Goal: Task Accomplishment & Management: Use online tool/utility

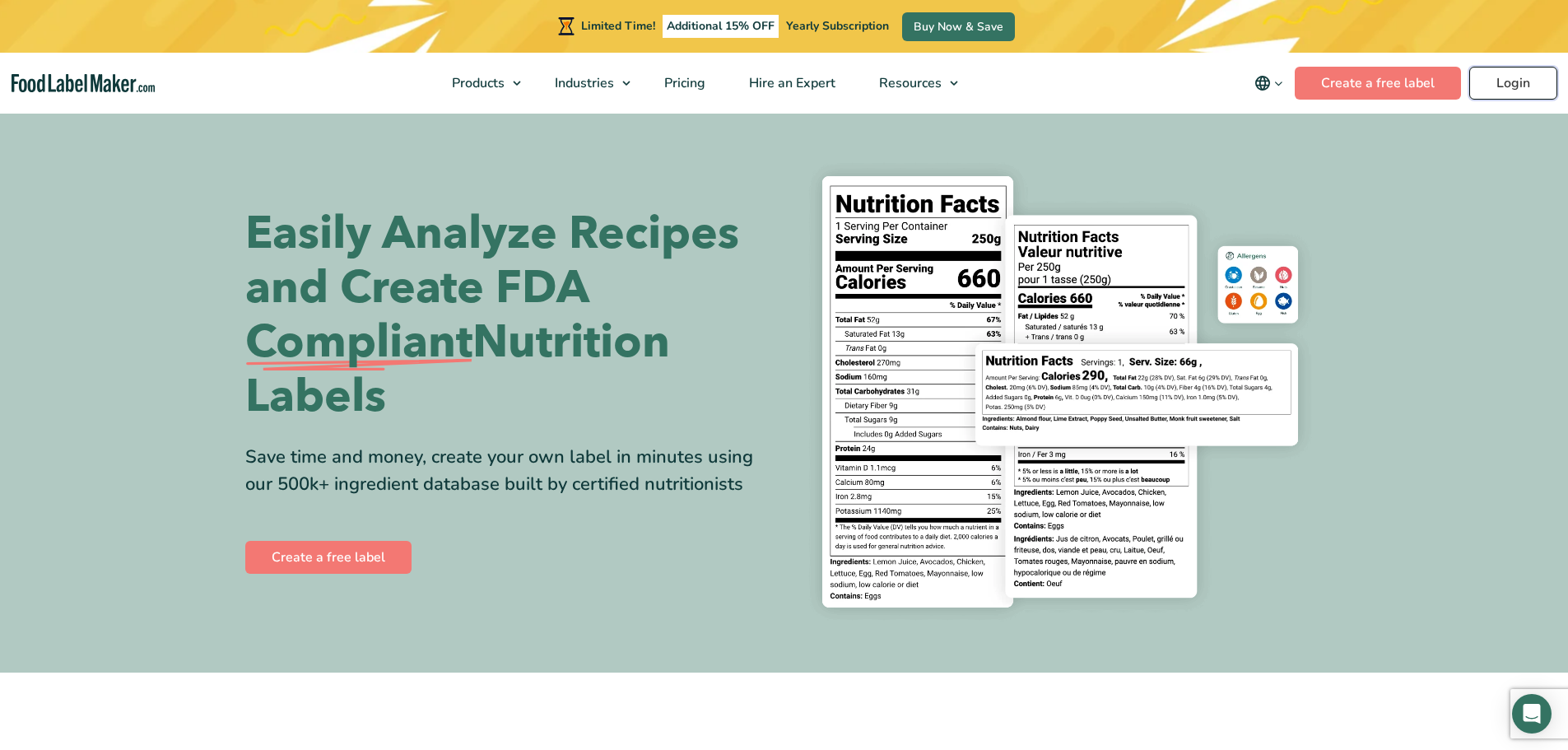
click at [1523, 85] on link "Login" at bounding box center [1513, 83] width 88 height 33
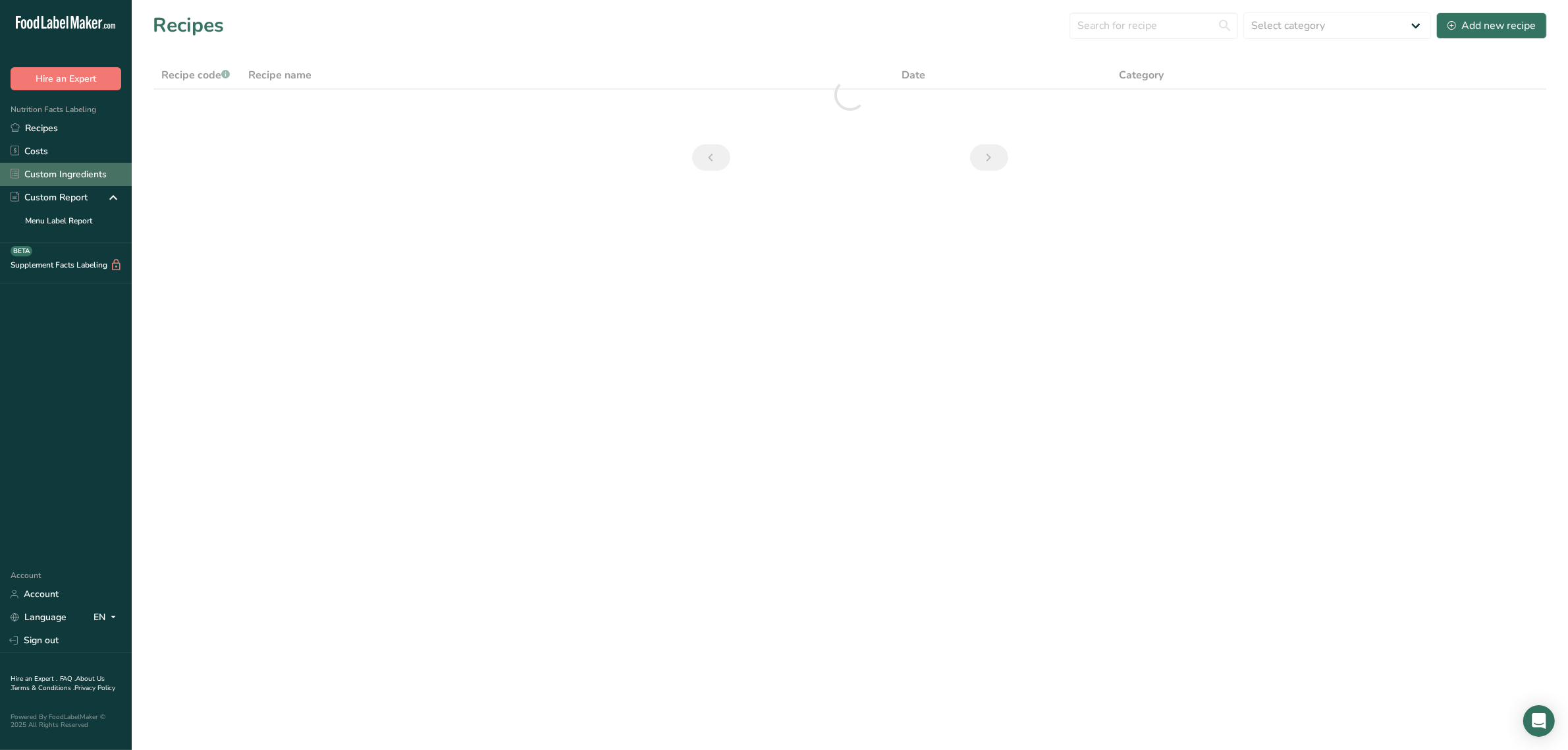
click at [90, 167] on link "Custom Ingredients" at bounding box center [66, 174] width 132 height 23
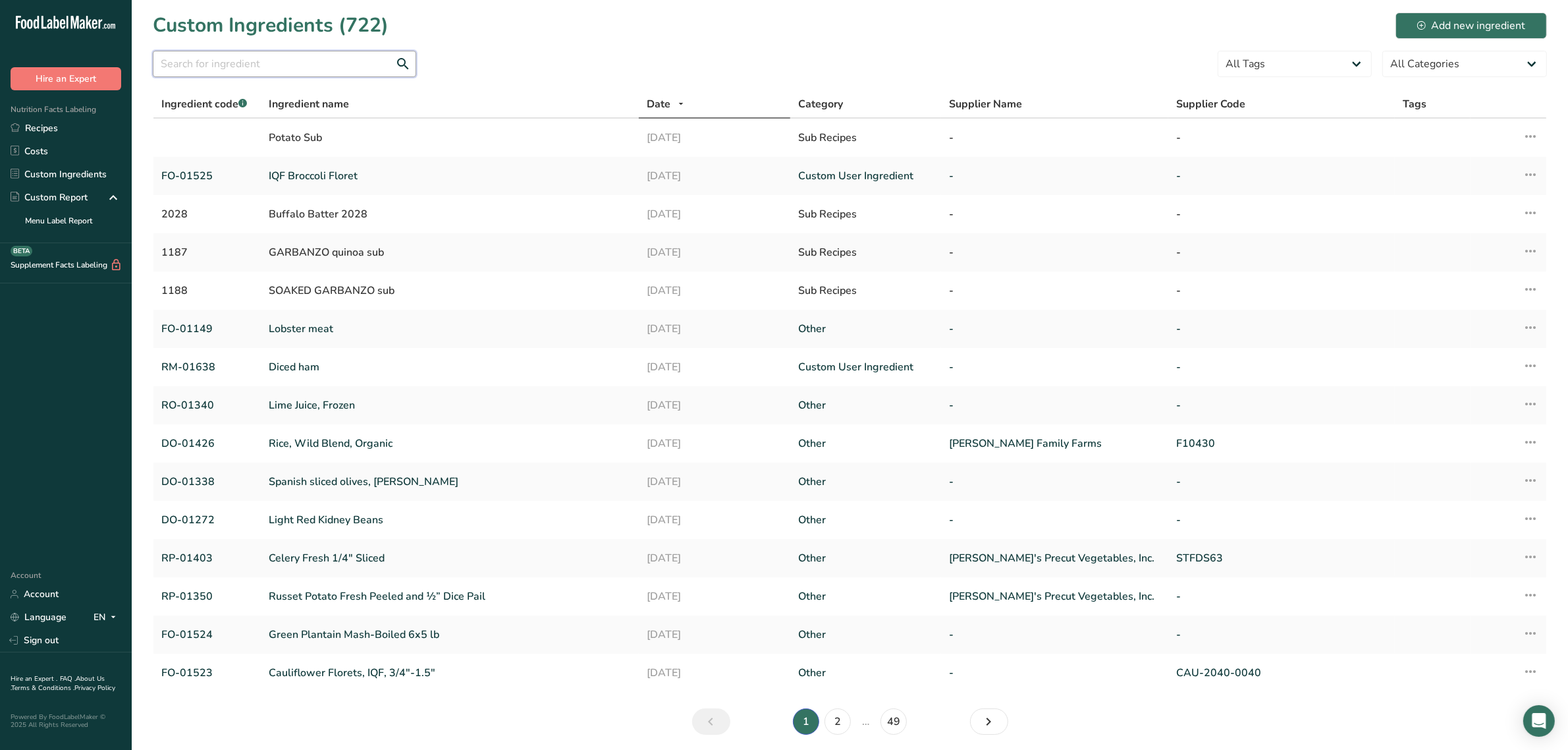
click at [232, 70] on input "text" at bounding box center [285, 64] width 263 height 27
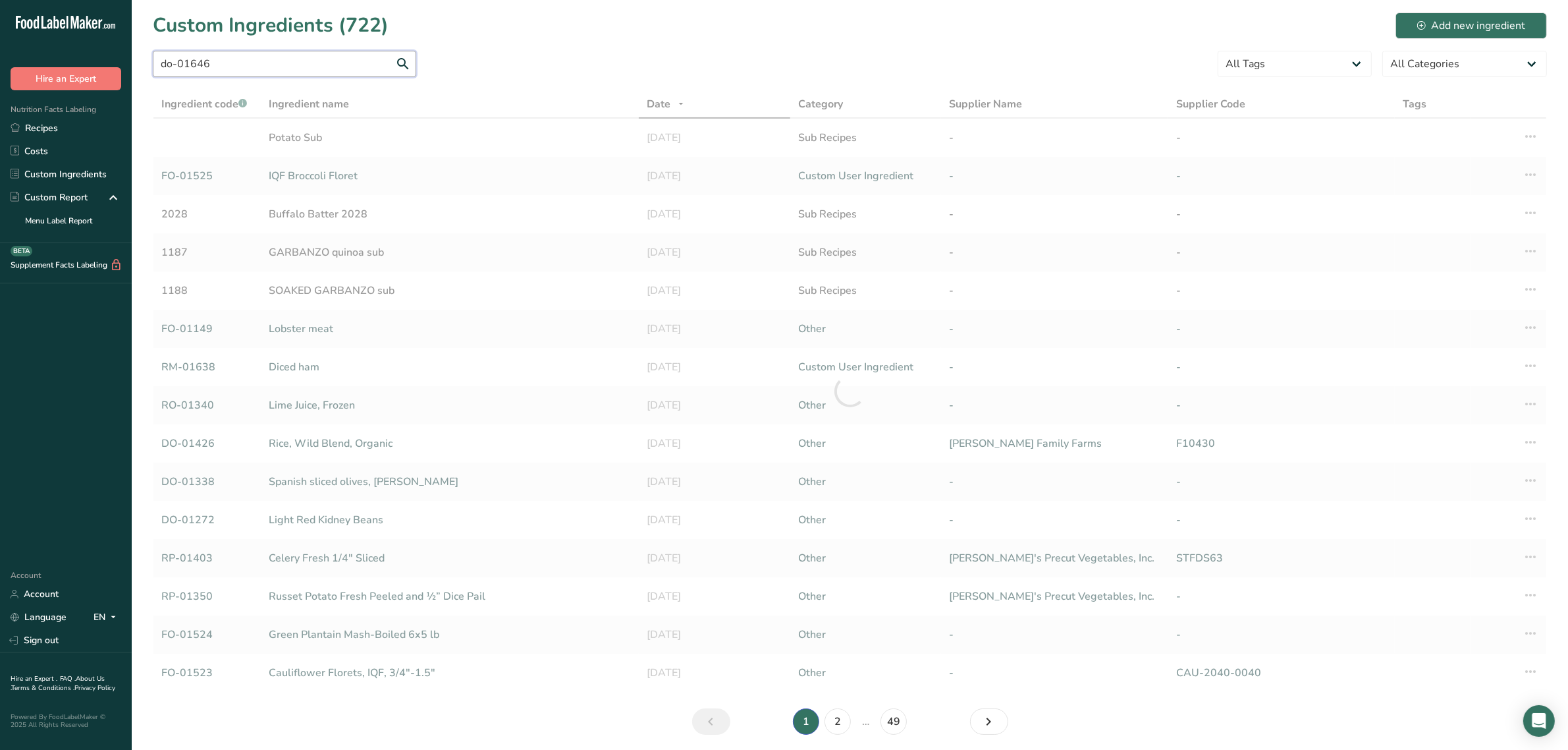
type input "do-01646"
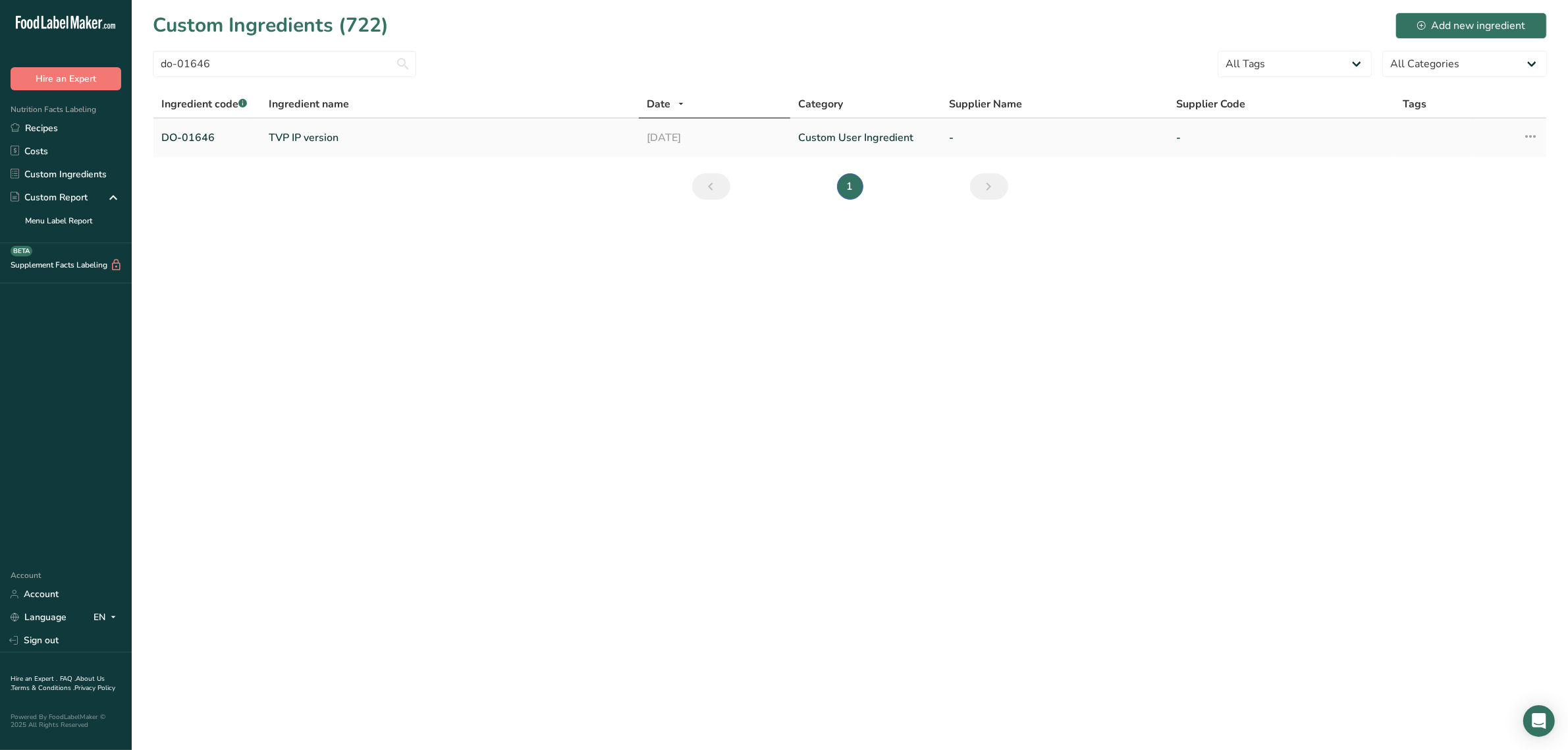
click at [318, 145] on link "TVP IP version" at bounding box center [449, 138] width 362 height 16
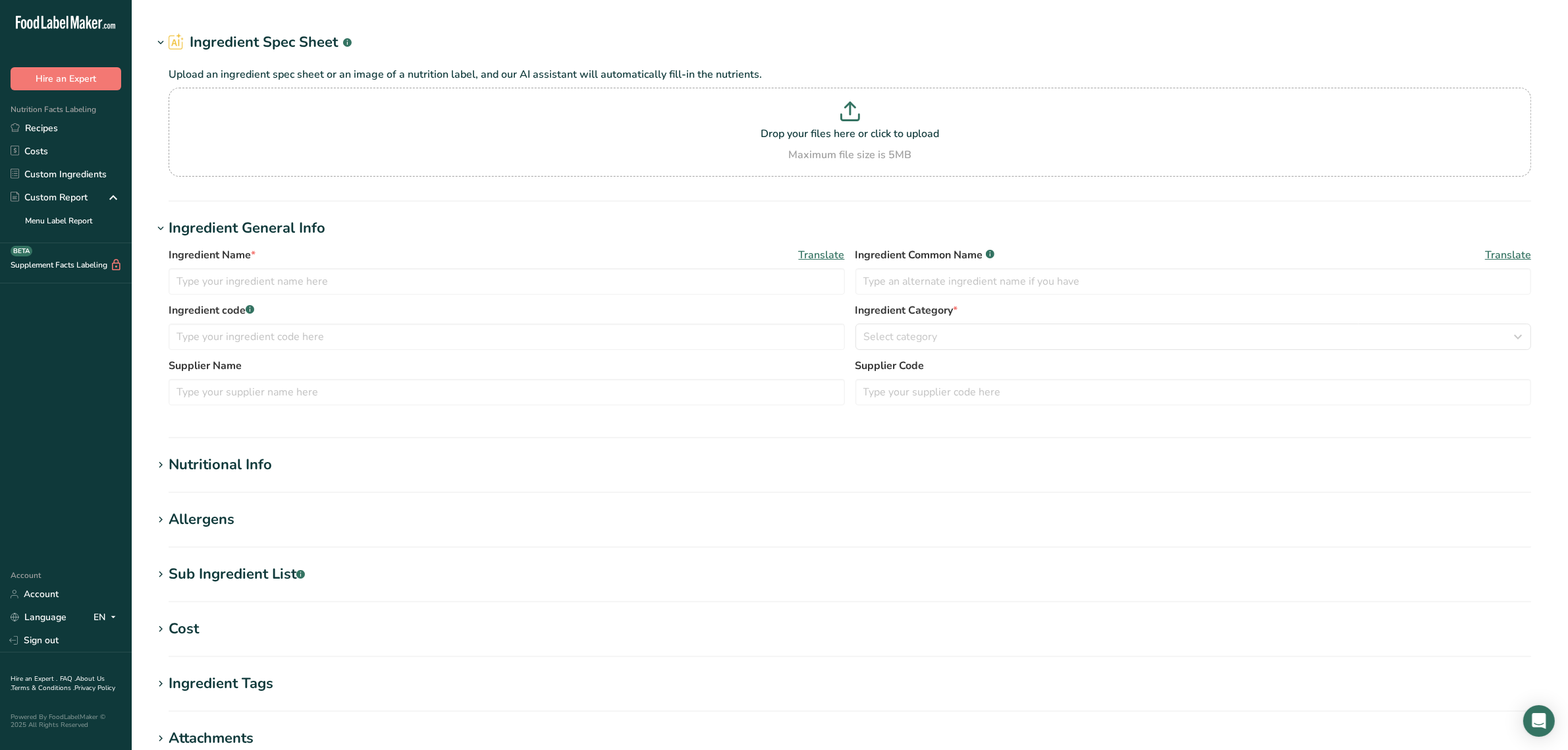
type input "TVP IP version"
type input "textured soy flour"
type input "DO-01646"
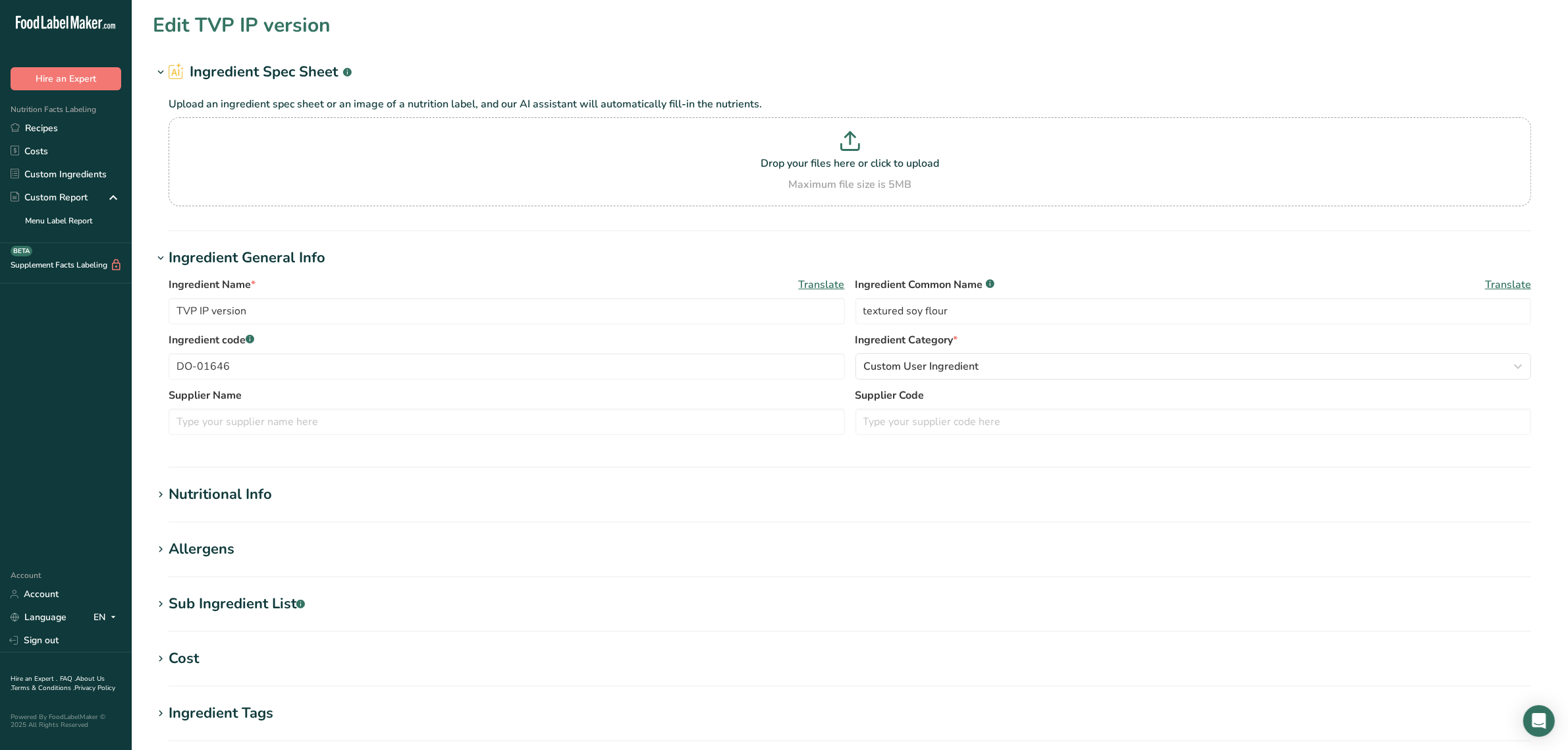
click at [225, 492] on div "Nutritional Info" at bounding box center [220, 495] width 103 height 22
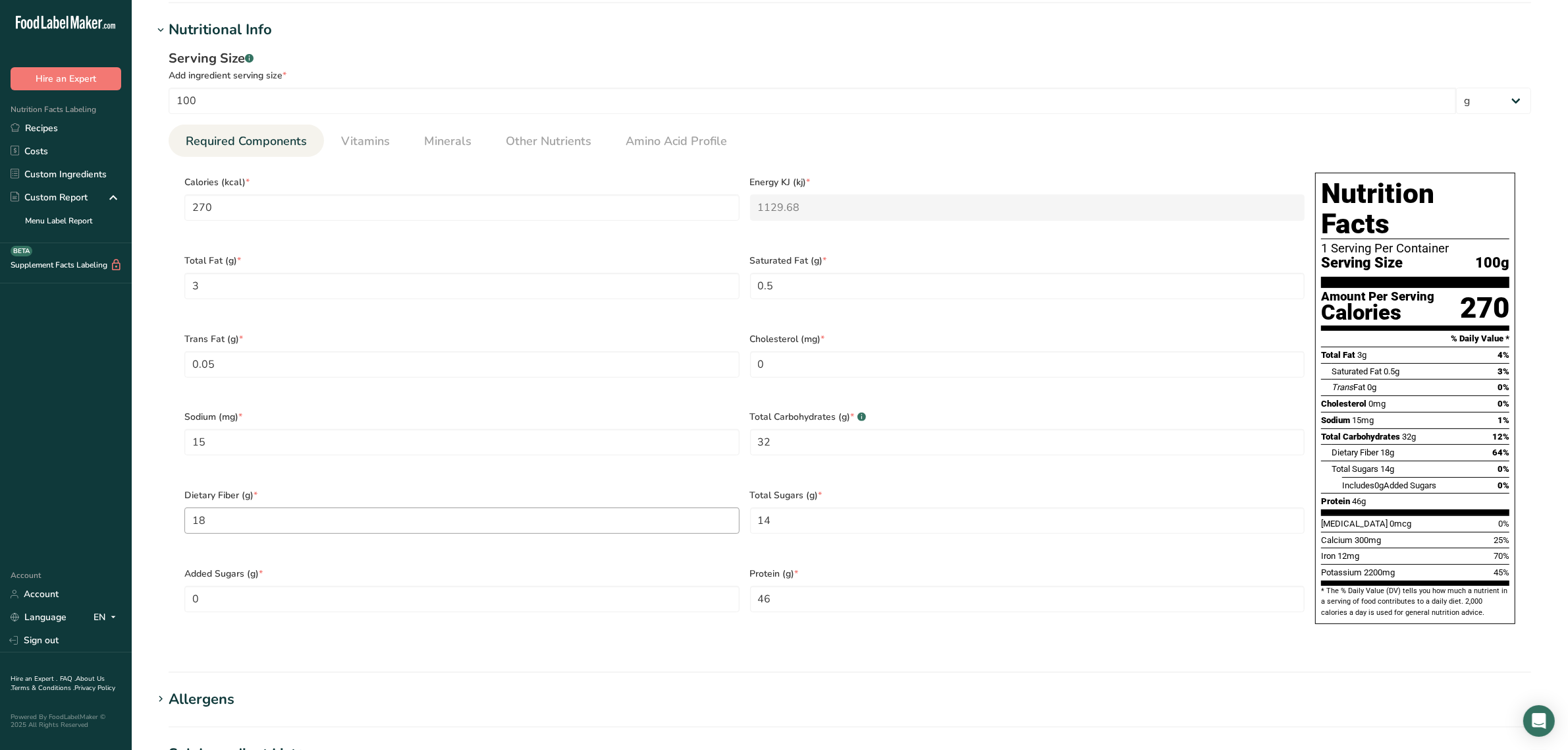
scroll to position [494, 0]
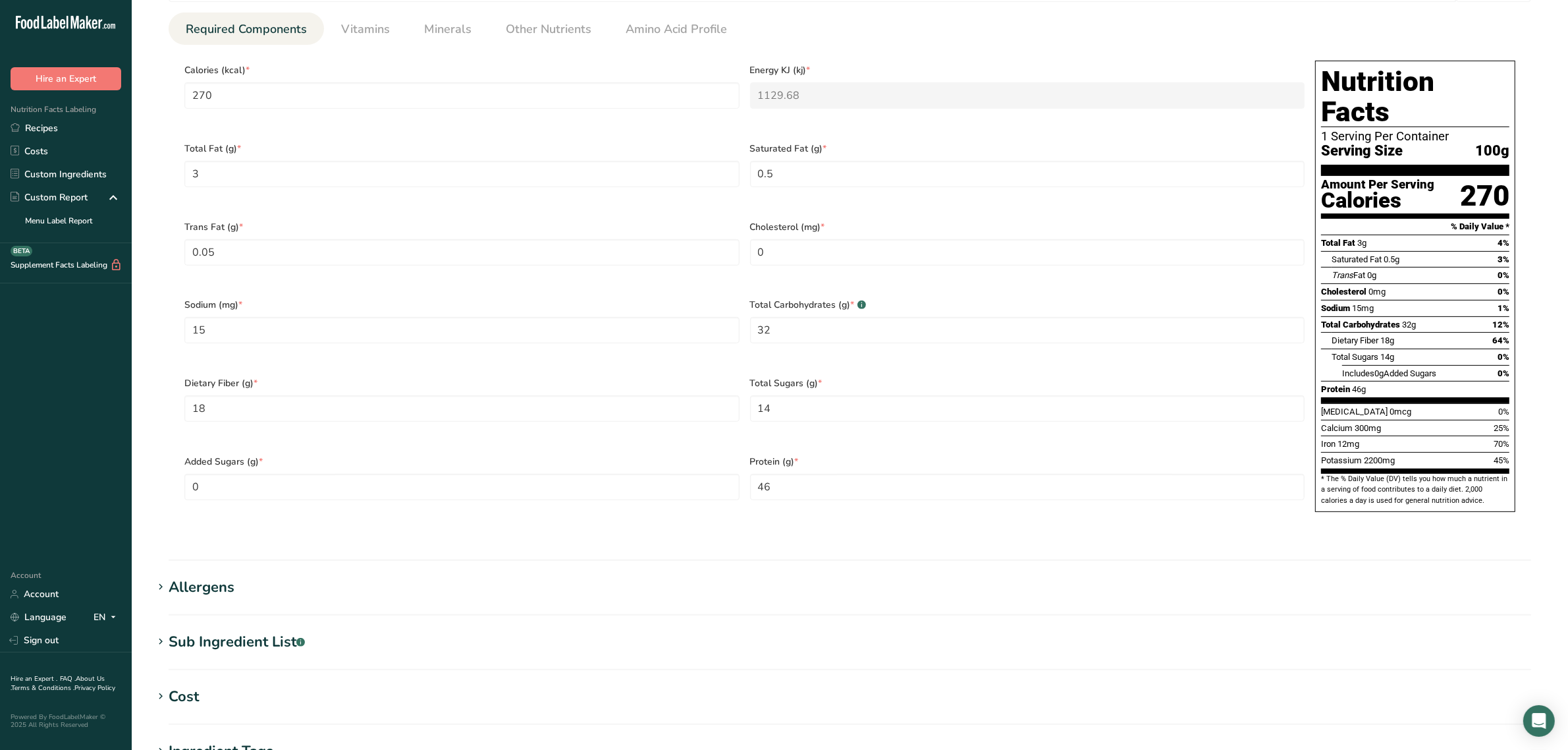
click at [270, 631] on div "Sub Ingredient List .a-a{fill:#347362;}.b-a{fill:#fff;}" at bounding box center [237, 642] width 136 height 22
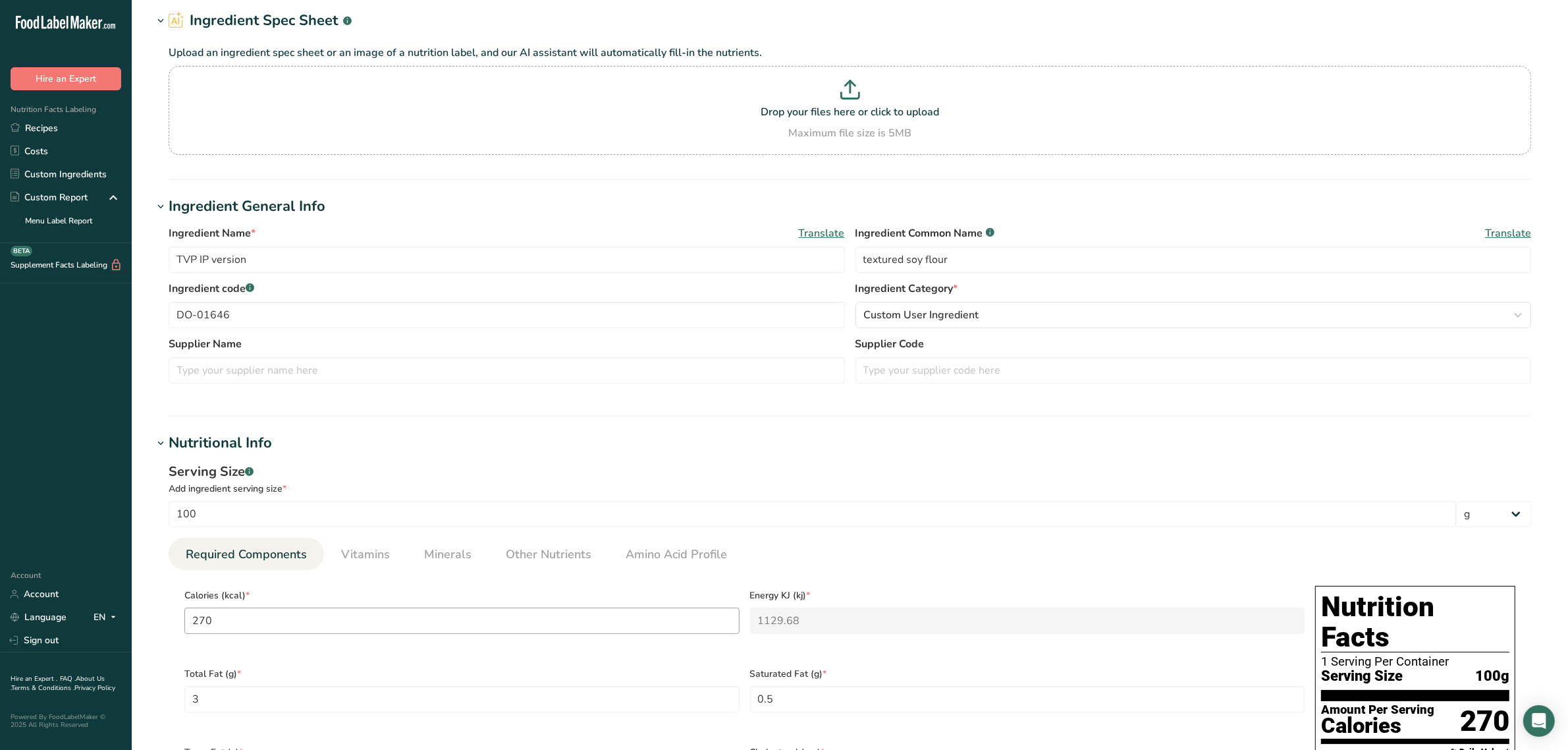
scroll to position [165, 0]
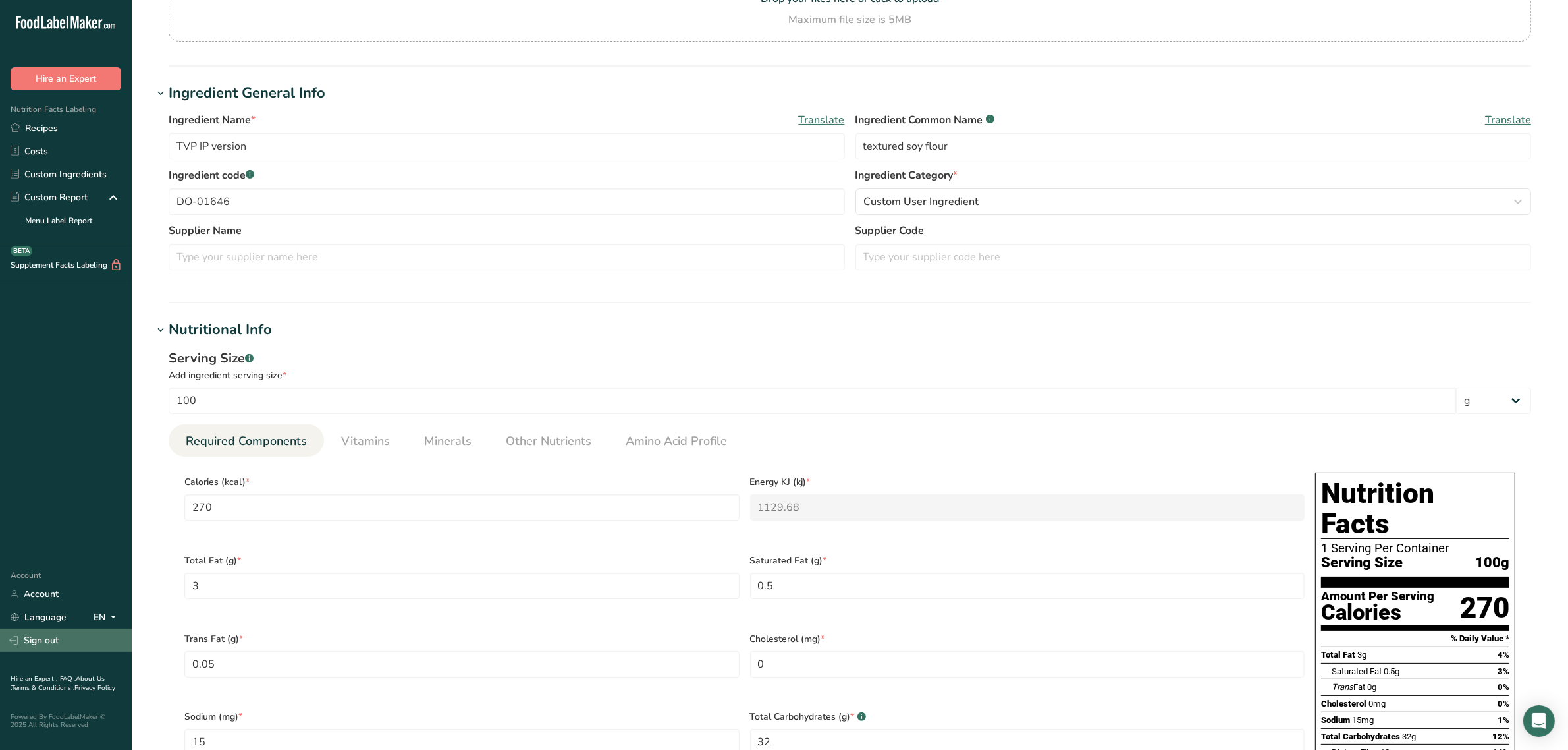
click at [41, 638] on link "Sign out" at bounding box center [66, 640] width 132 height 23
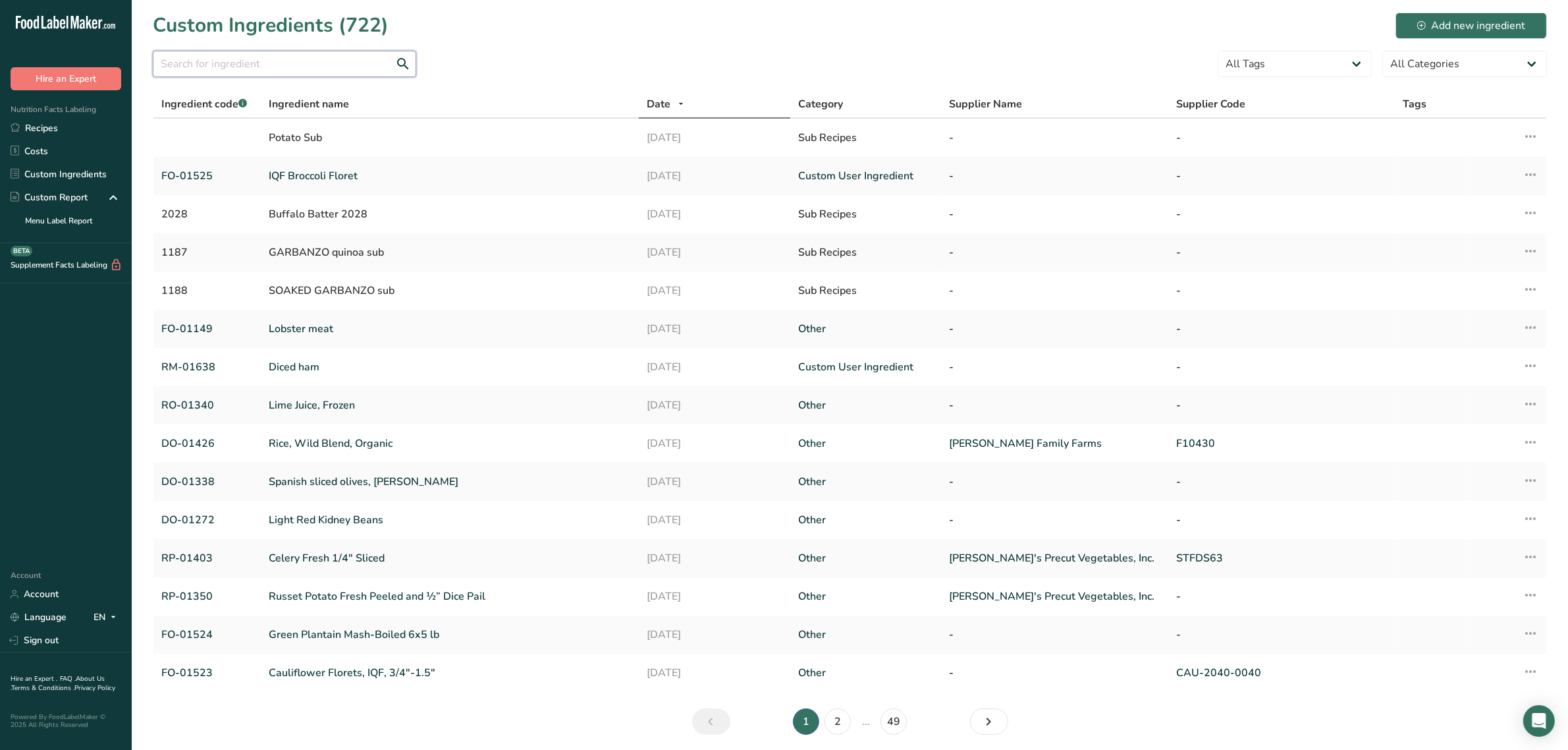
click at [308, 73] on input "text" at bounding box center [285, 64] width 263 height 27
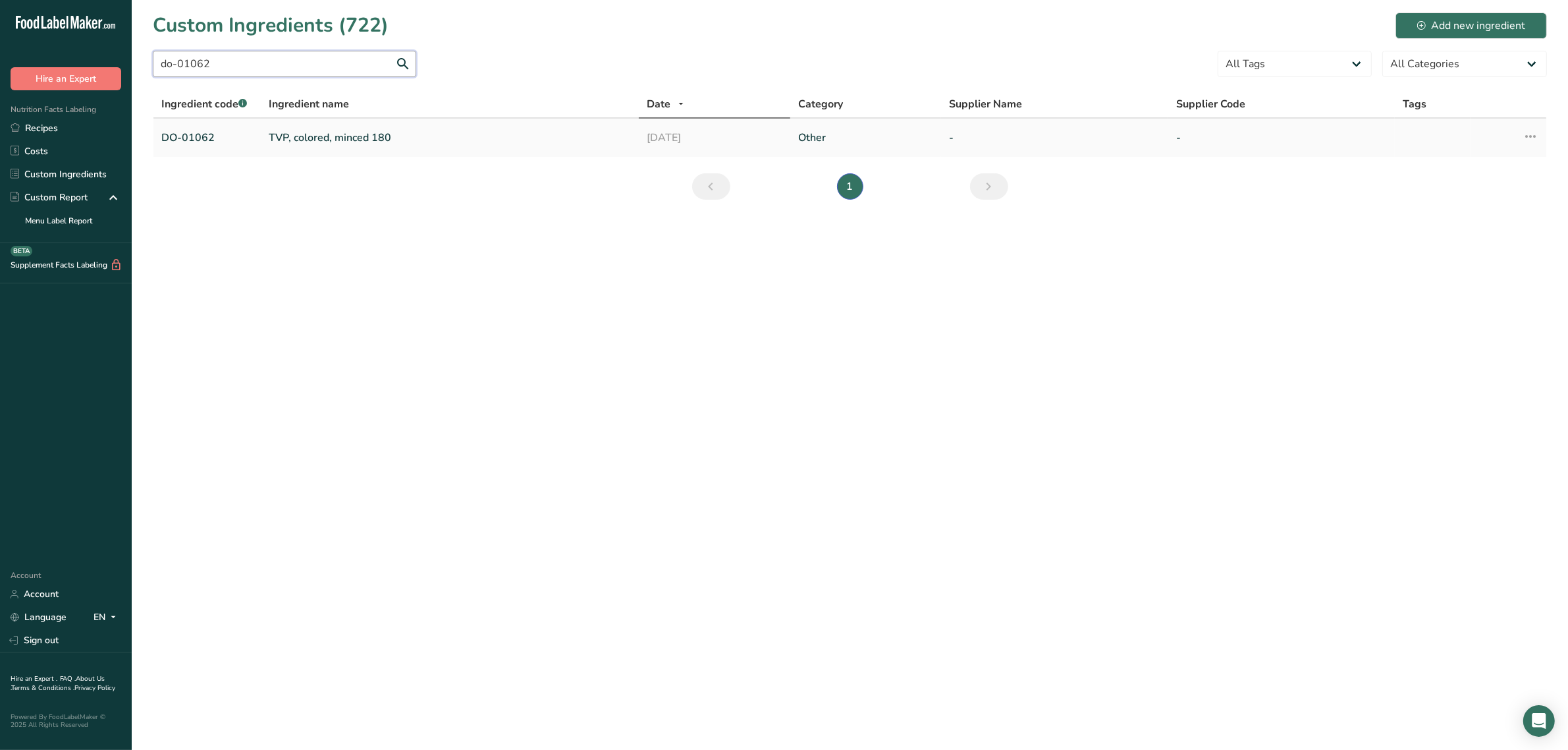
type input "do-01062"
click at [331, 131] on link "TVP, colored, minced 180" at bounding box center [449, 138] width 362 height 16
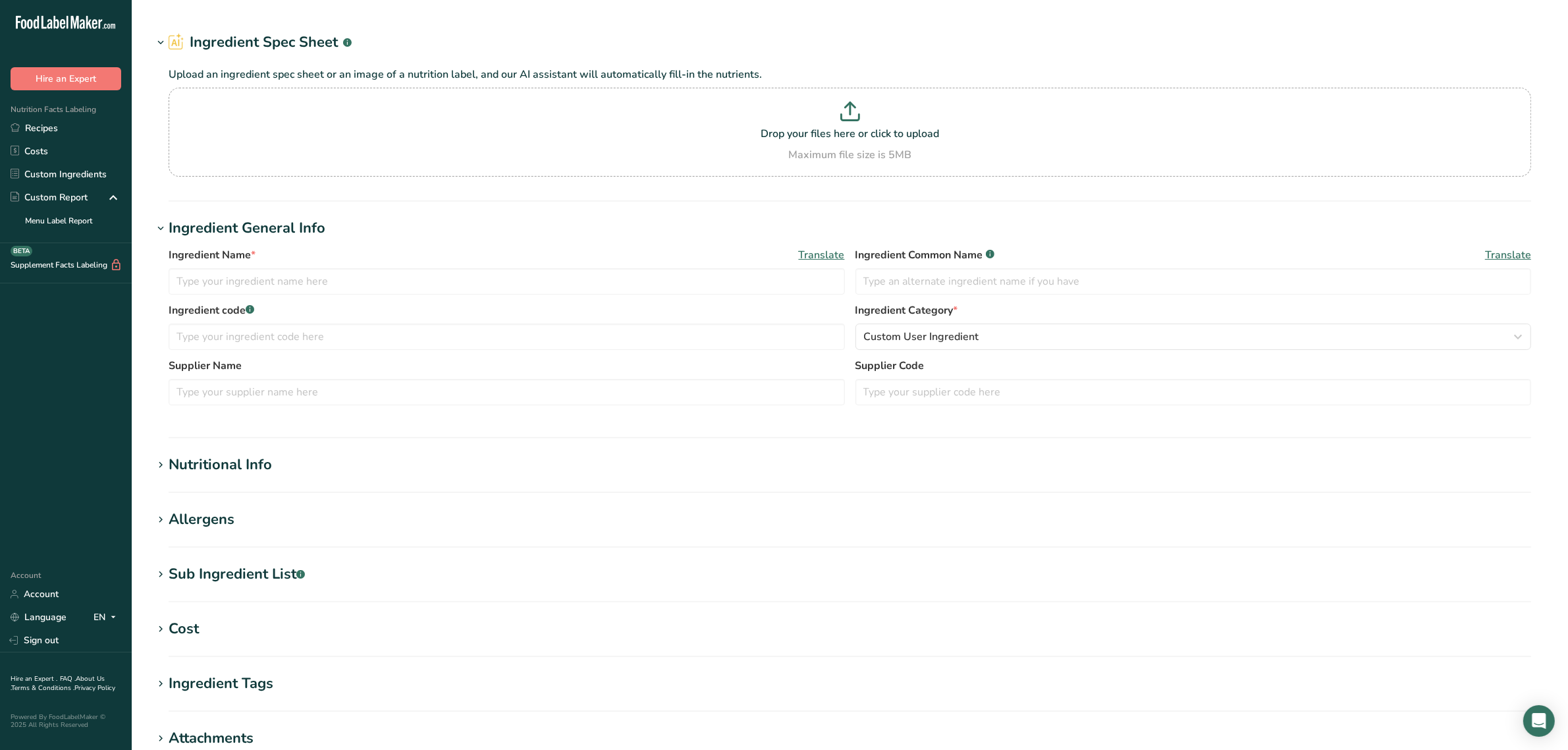
type input "TVP, colored, minced 180"
type input "textured soy flour"
type input "DO-01062"
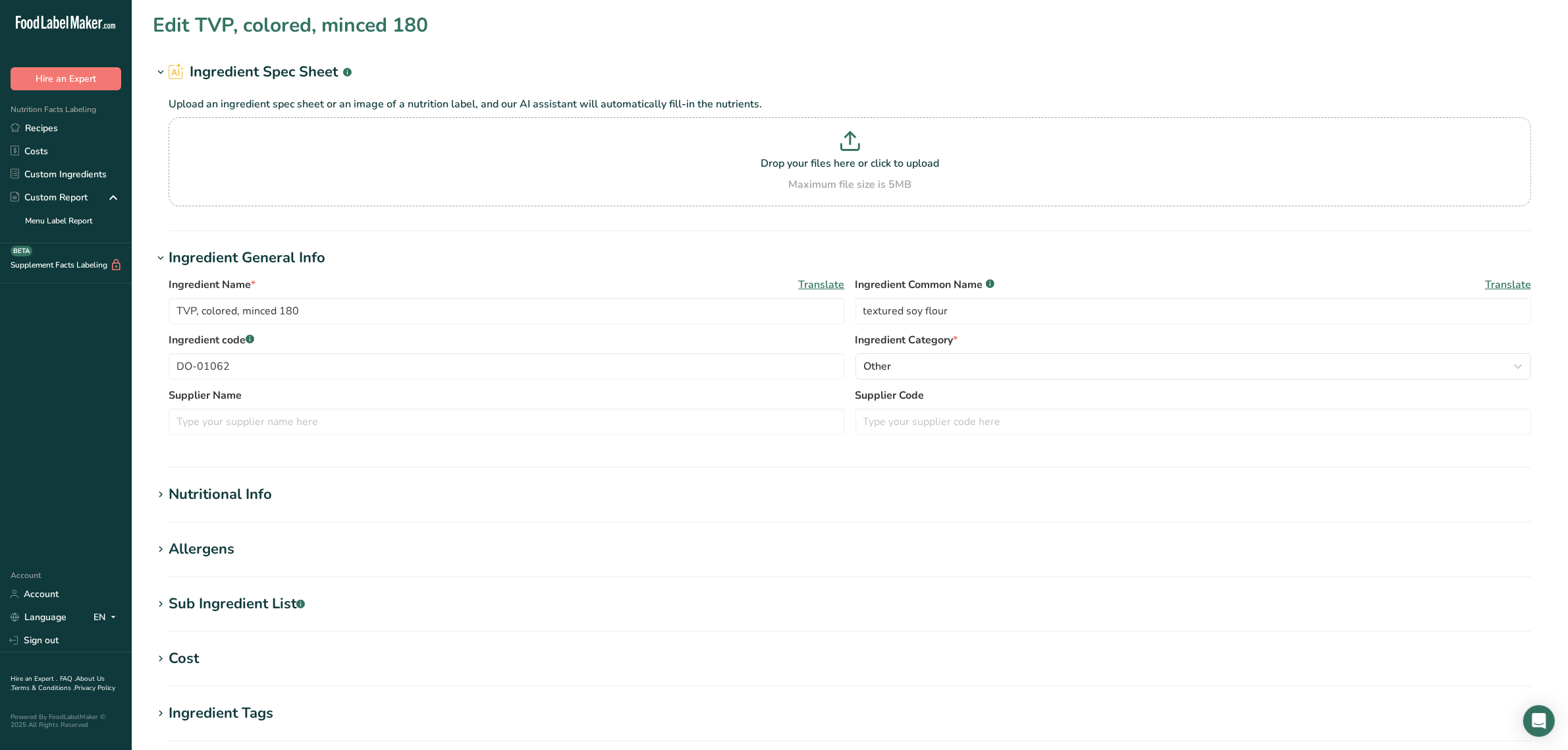
click at [250, 600] on div "Sub Ingredient List .a-a{fill:#347362;}.b-a{fill:#fff;}" at bounding box center [237, 604] width 136 height 22
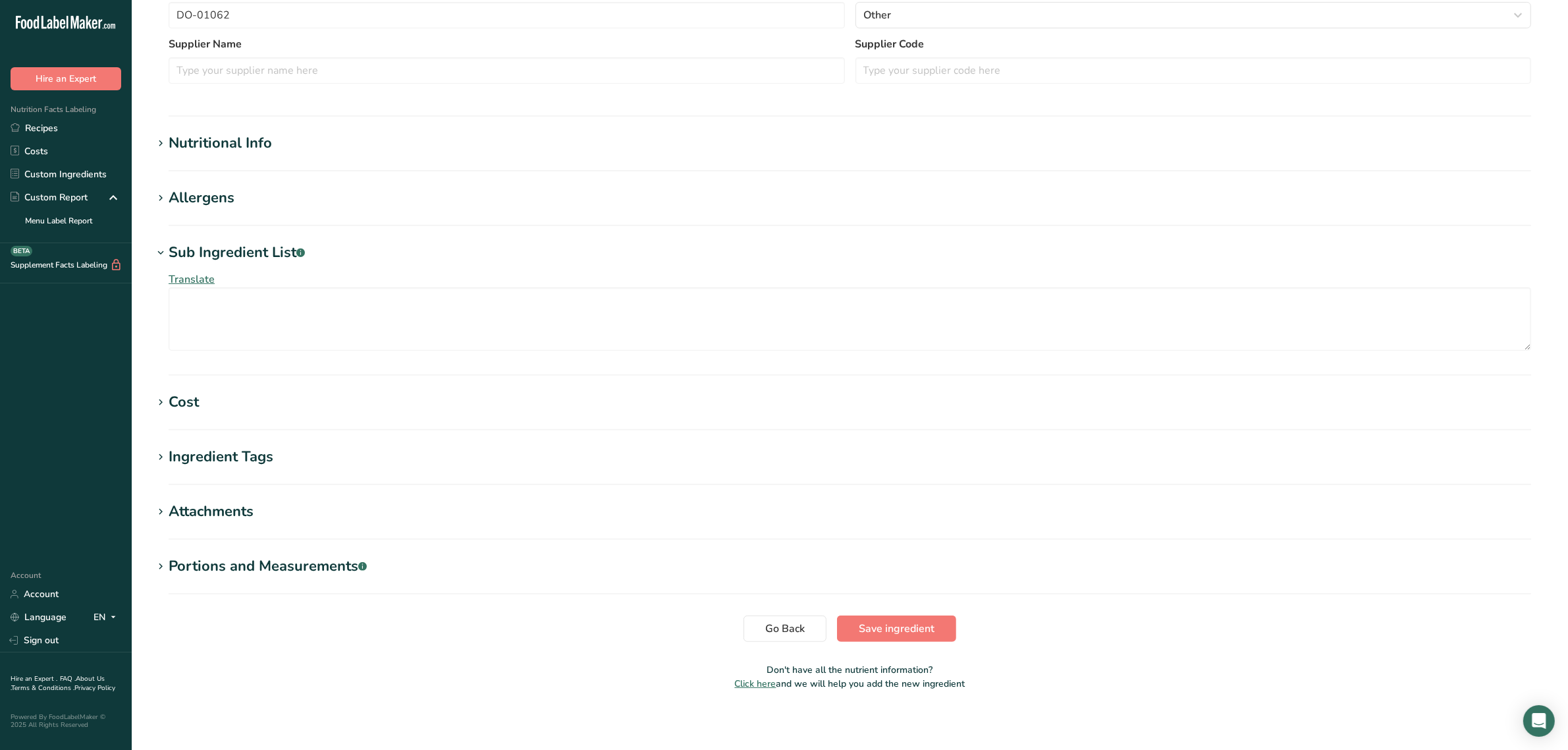
scroll to position [354, 0]
click at [235, 127] on section "Edit TVP, colored, minced 180 Ingredient Spec Sheet .a-a{fill:#347362;}.b-a{fil…" at bounding box center [850, 177] width 1437 height 1063
click at [241, 134] on div "Nutritional Info" at bounding box center [220, 140] width 103 height 22
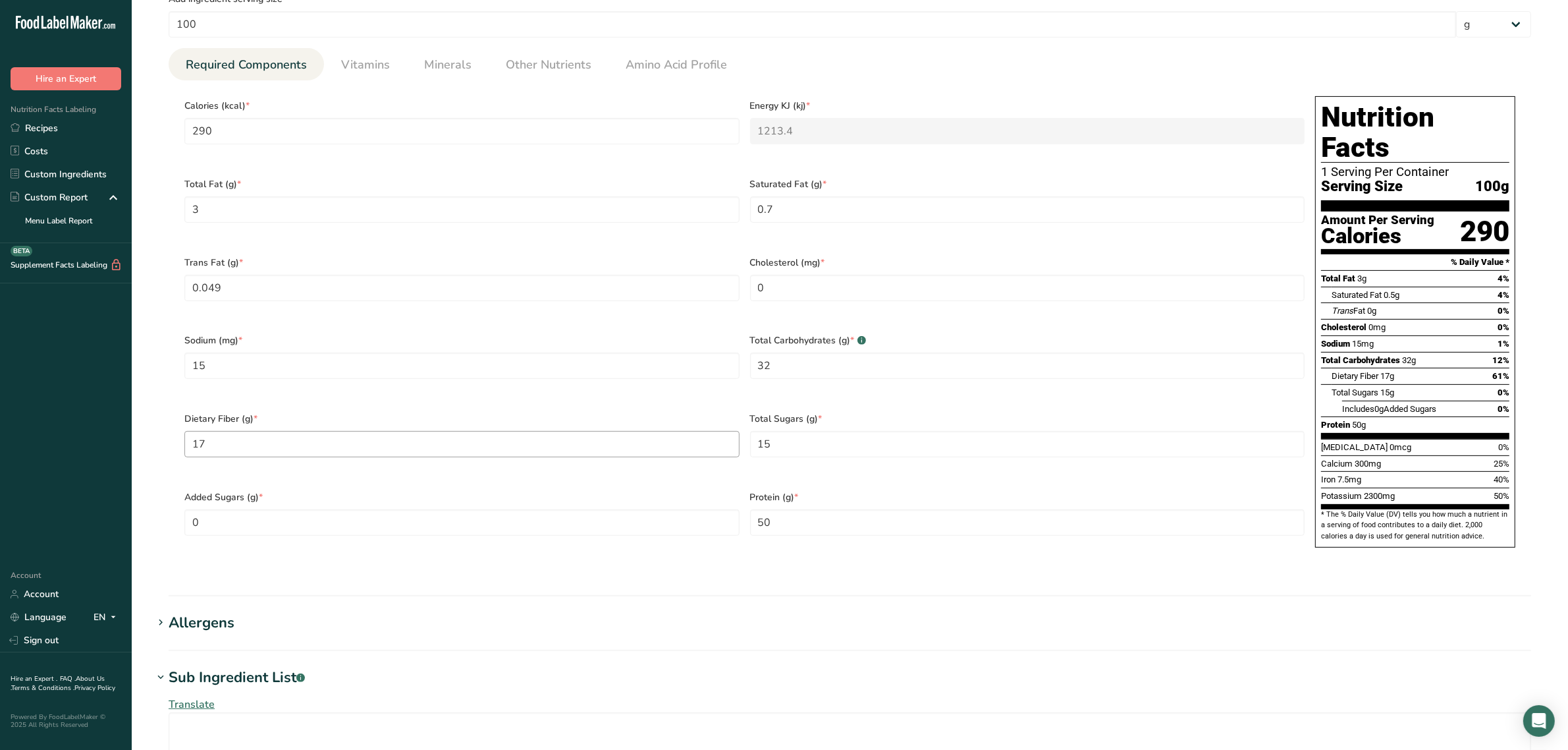
scroll to position [437, 0]
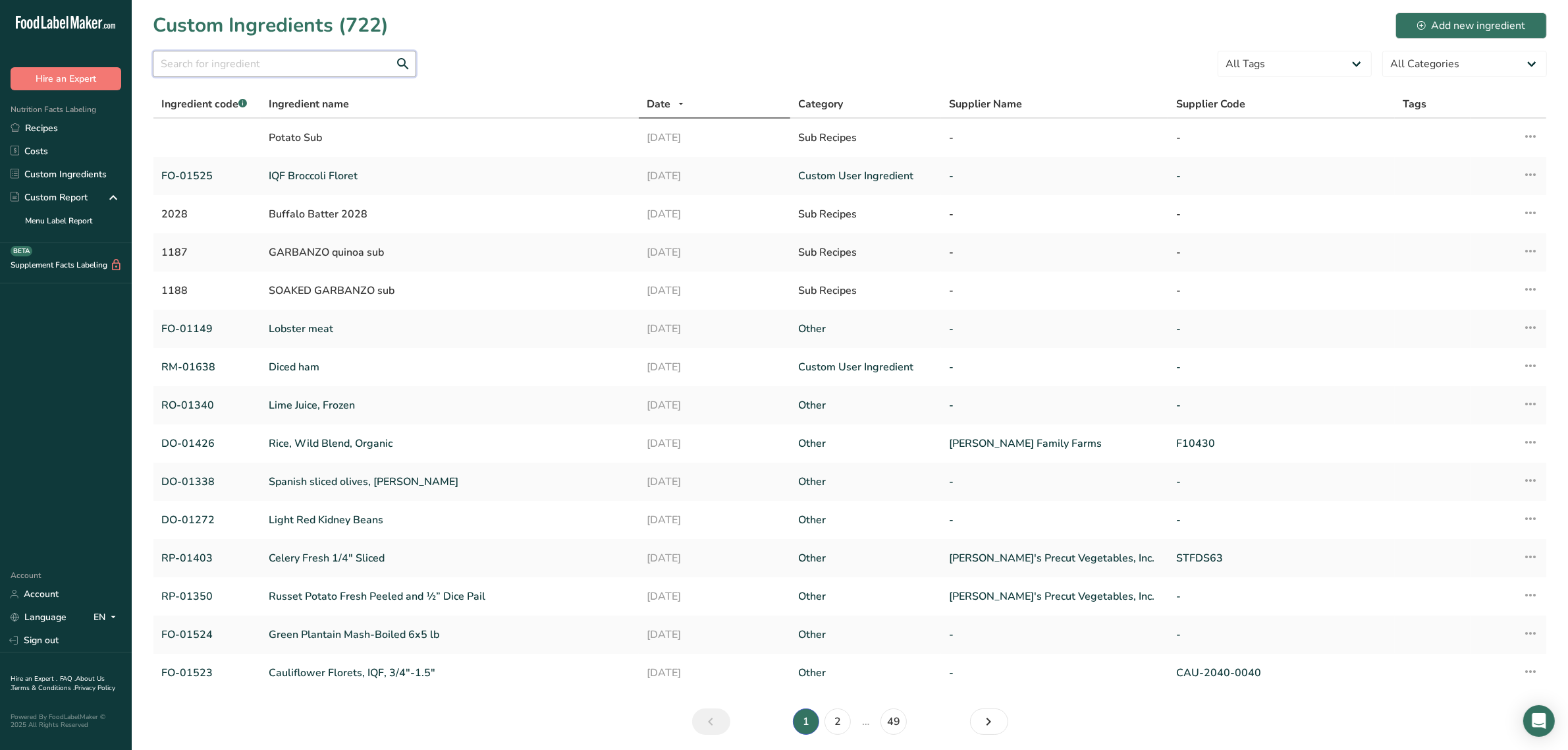
click at [343, 64] on input "text" at bounding box center [285, 64] width 263 height 27
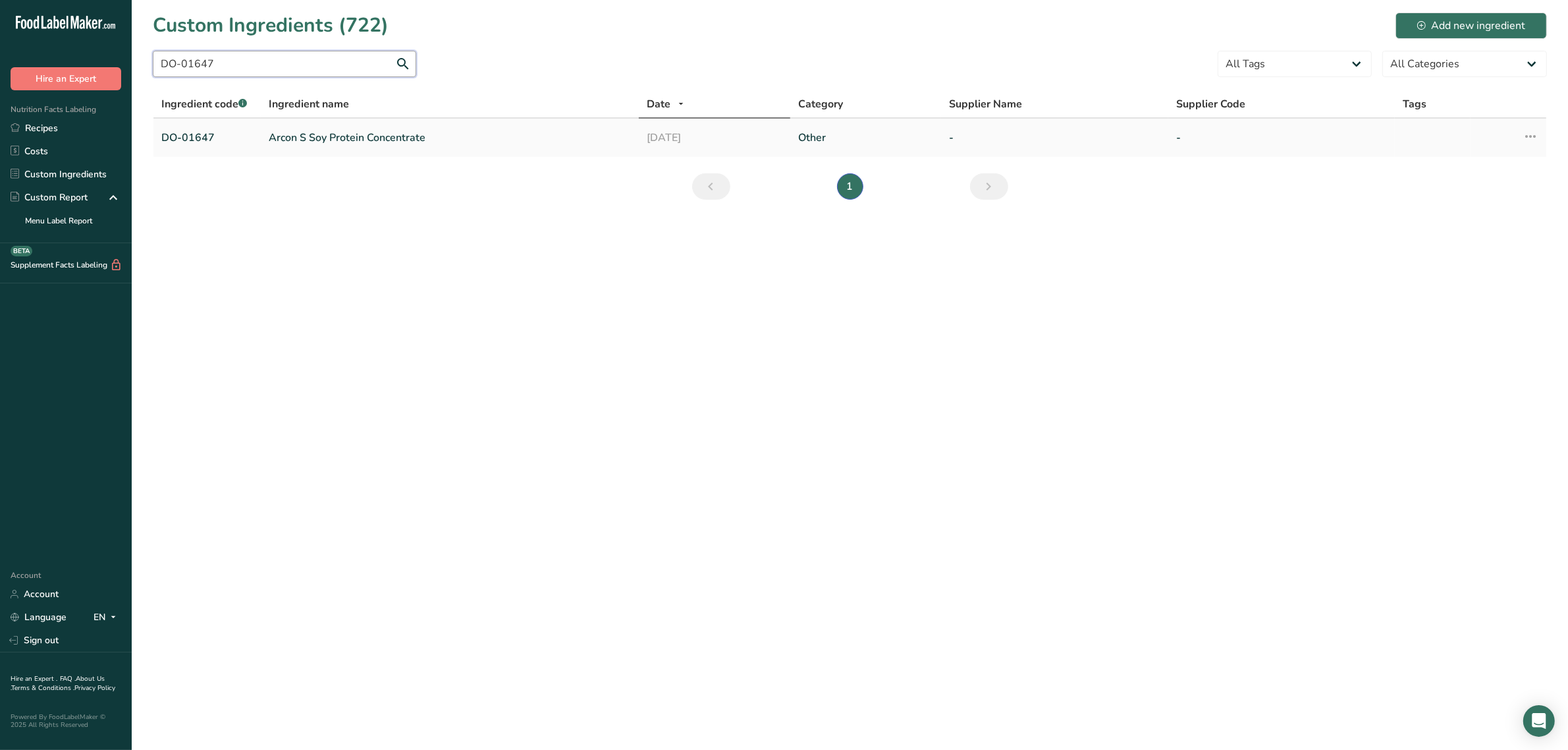
type input "DO-01647"
click at [346, 142] on link "Arcon S Soy Protein Concentrate" at bounding box center [449, 138] width 362 height 16
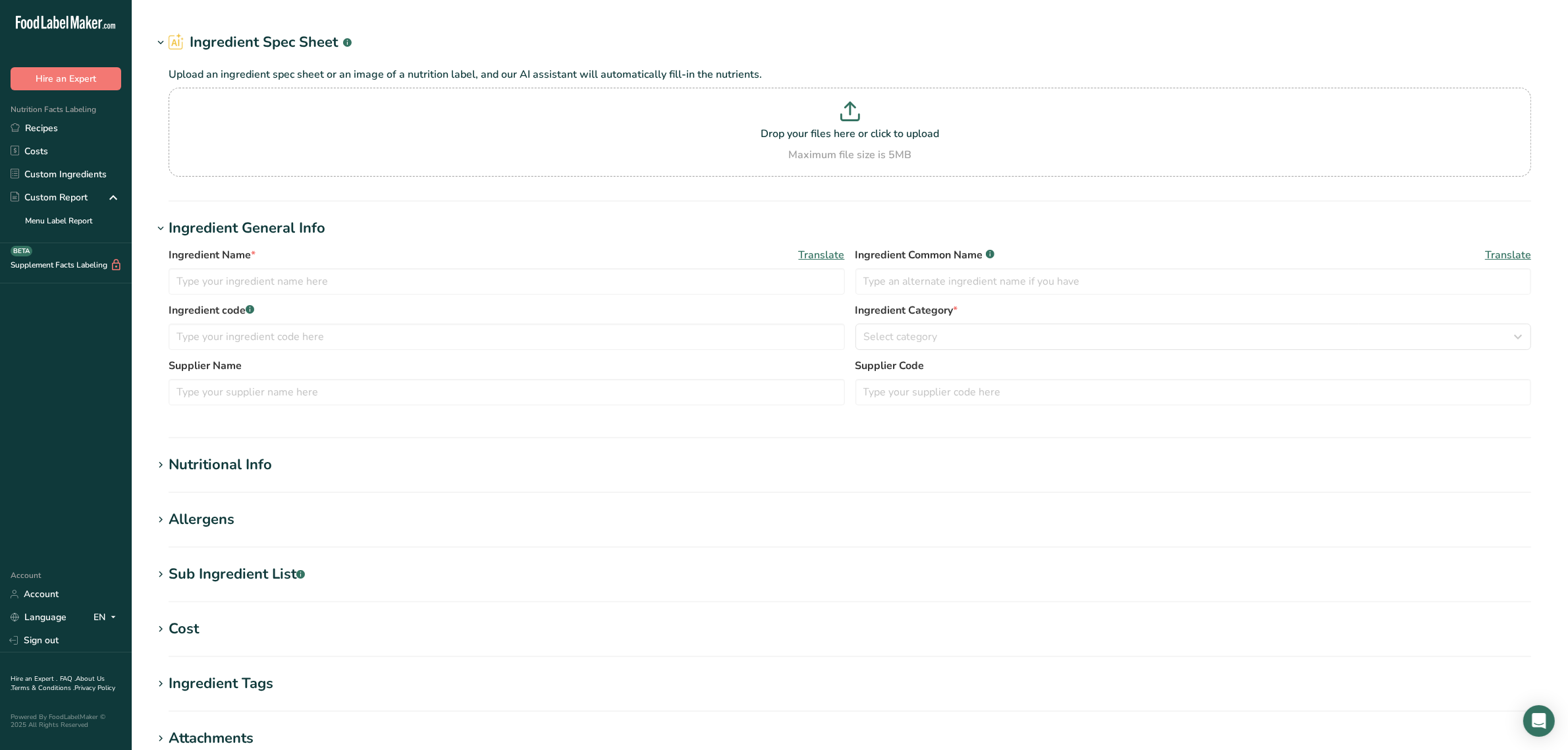
type input "Arcon S Soy Protein Concentrate"
type input "soy protein concentrate"
type input "DO-01647"
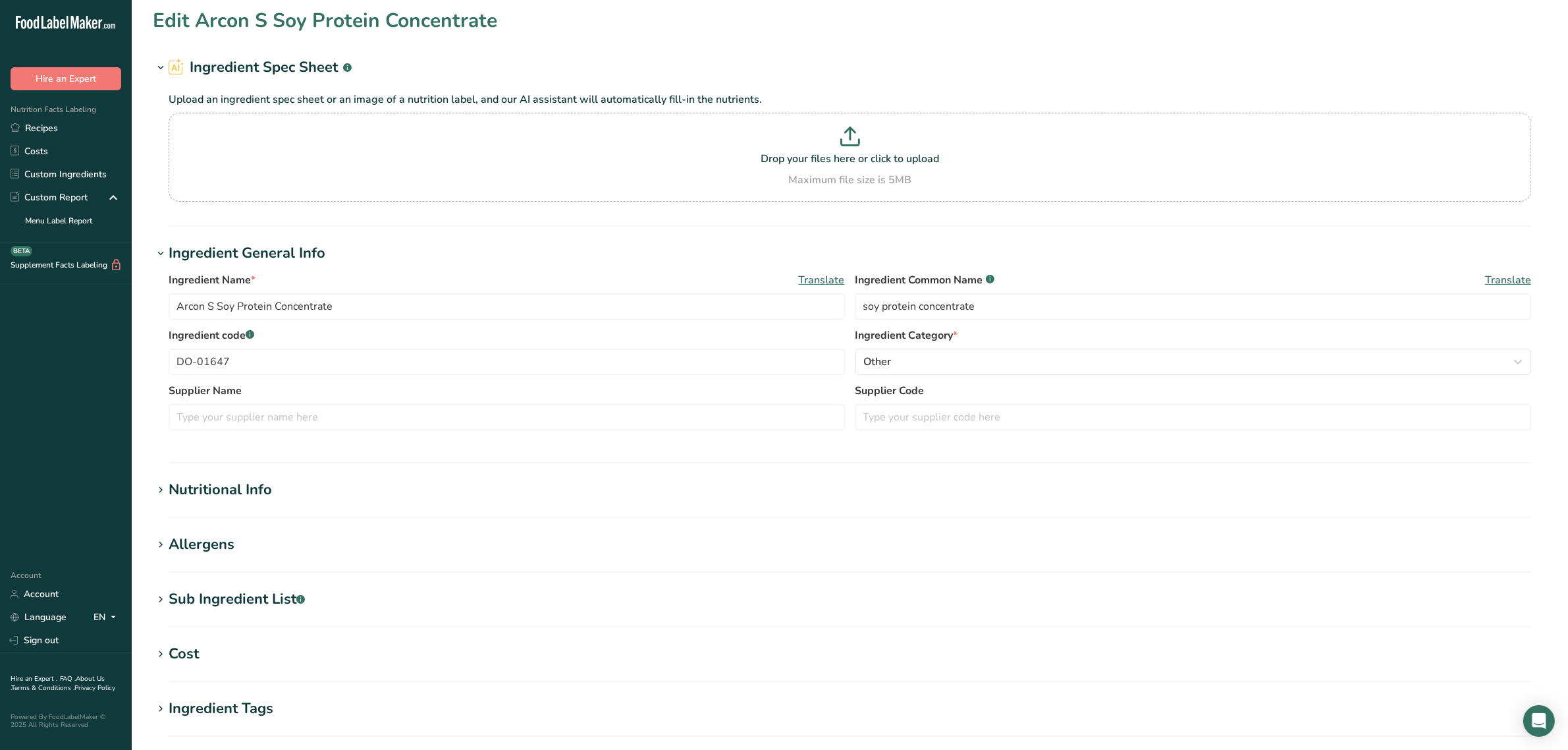
scroll to position [82, 0]
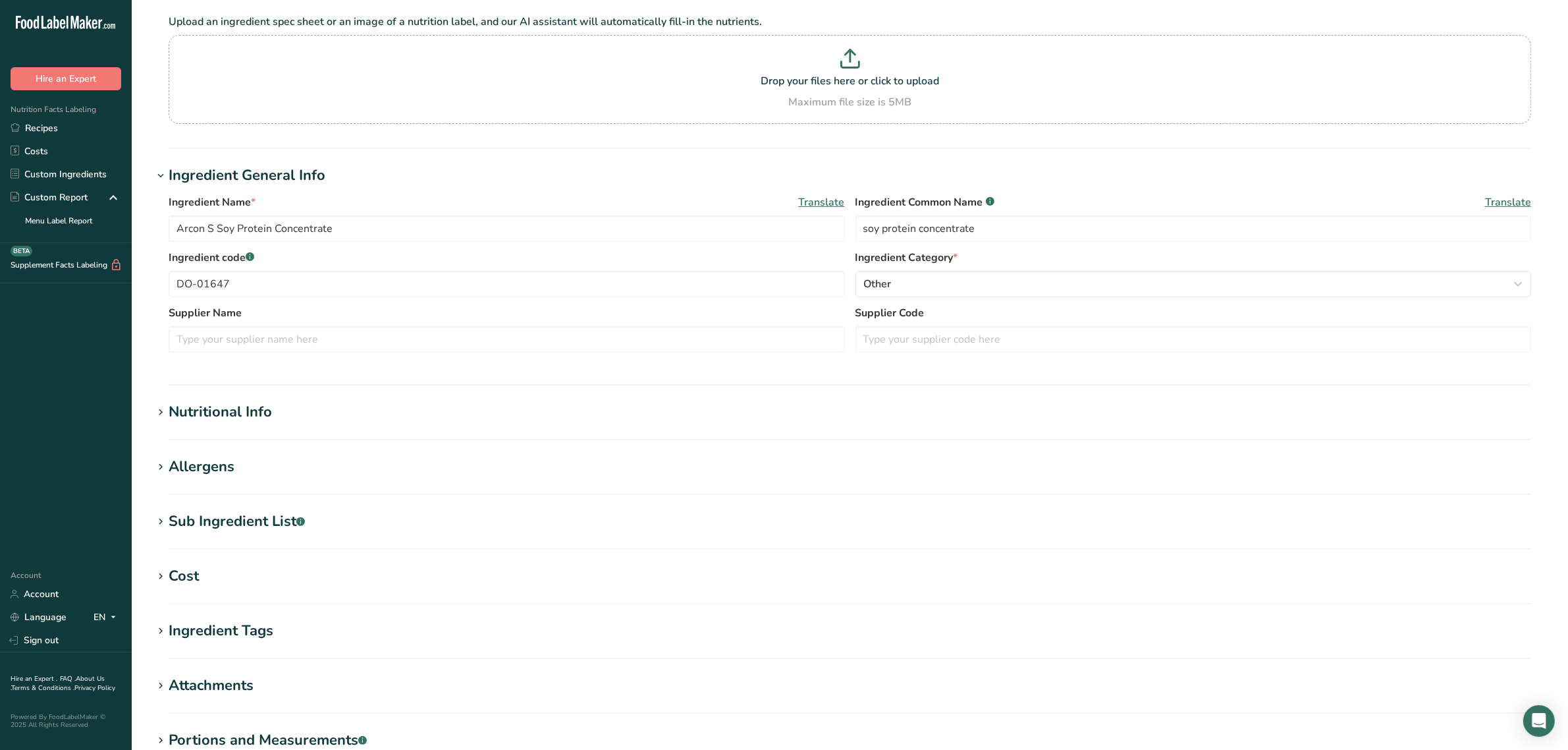
click at [258, 516] on div "Sub Ingredient List .a-a{fill:#347362;}.b-a{fill:#fff;}" at bounding box center [237, 522] width 136 height 22
click at [252, 423] on div "Nutritional Info" at bounding box center [220, 412] width 103 height 22
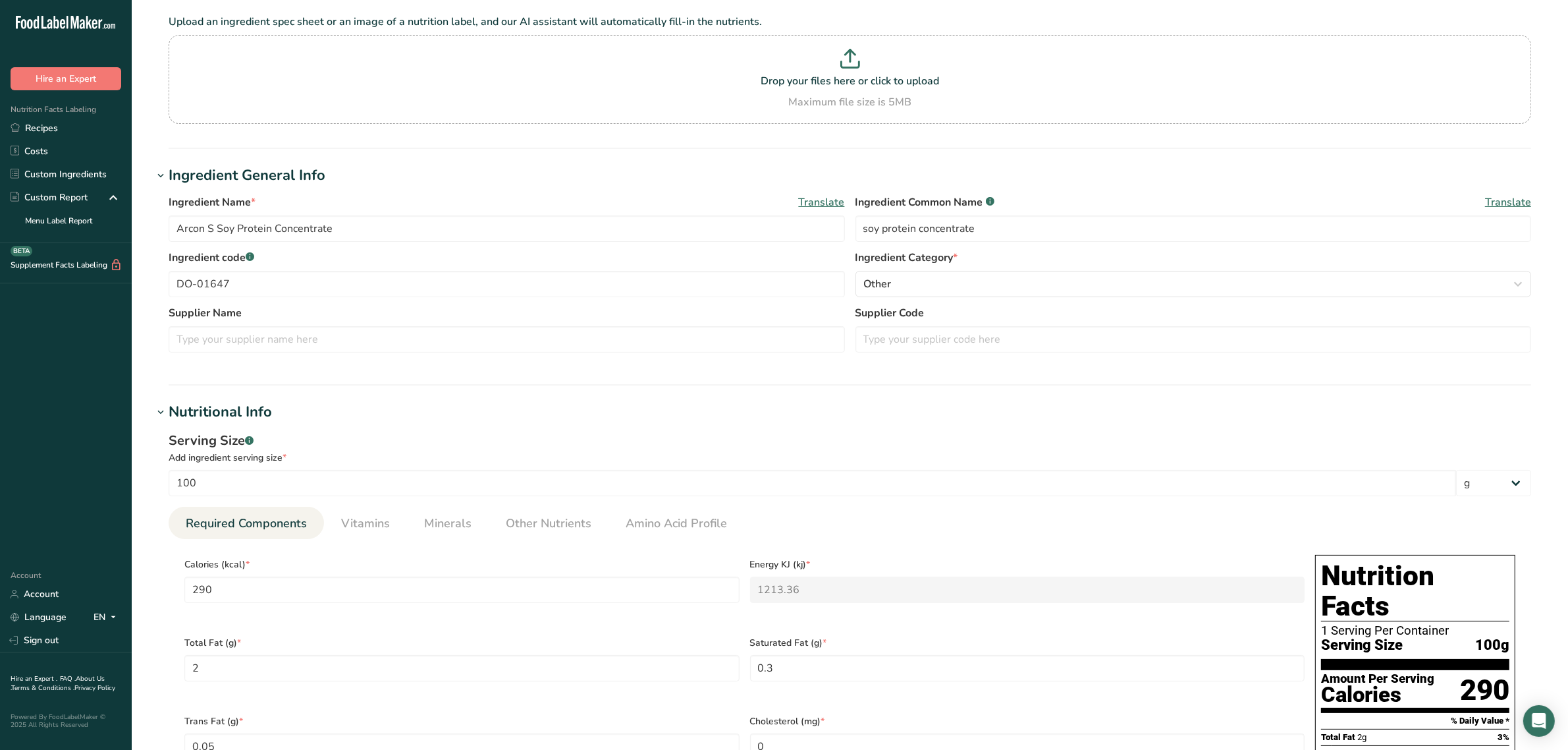
click at [251, 415] on div "Nutritional Info" at bounding box center [220, 412] width 103 height 22
